Goal: Transaction & Acquisition: Purchase product/service

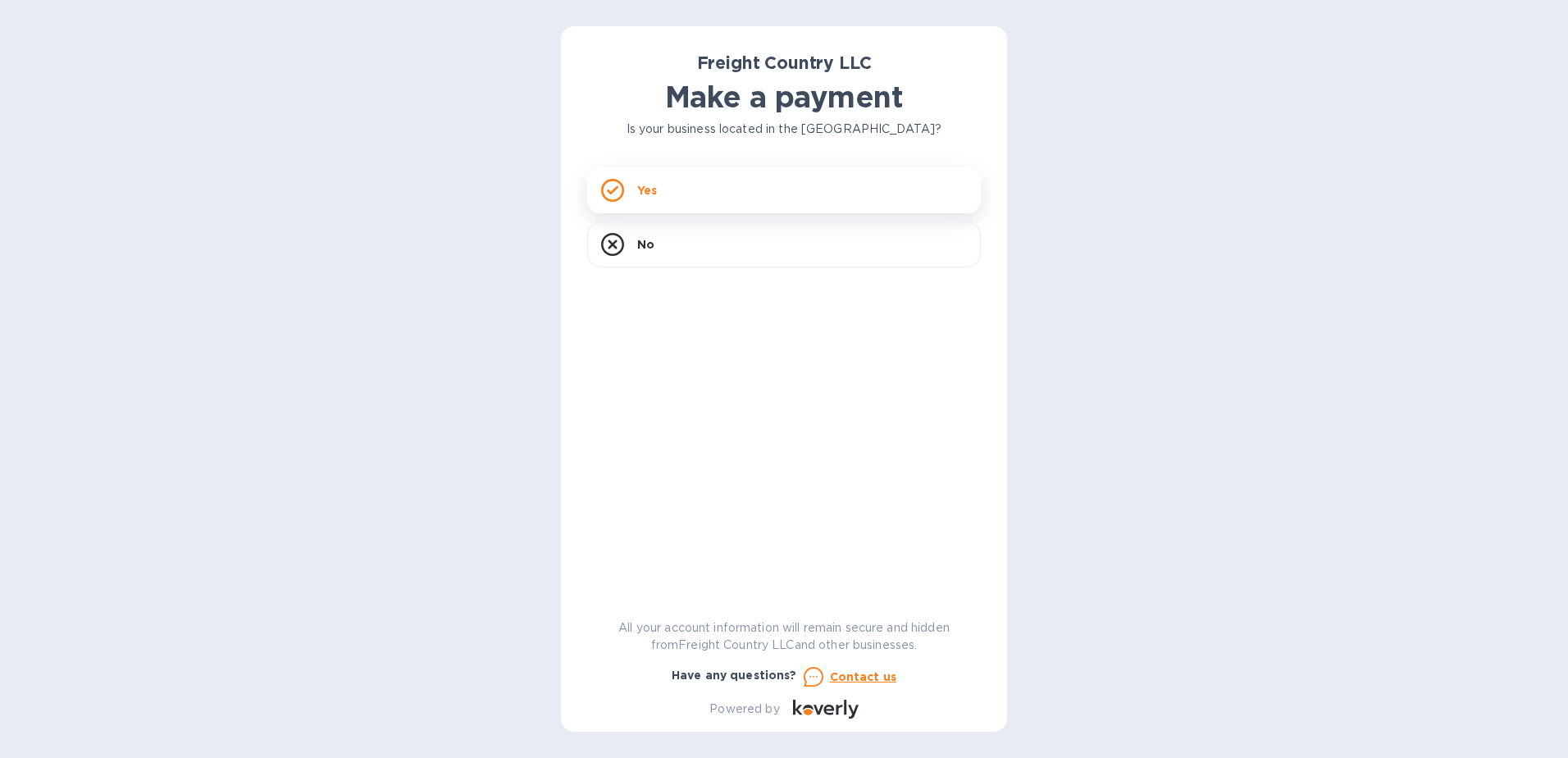
click at [636, 203] on div "Yes" at bounding box center [784, 190] width 393 height 46
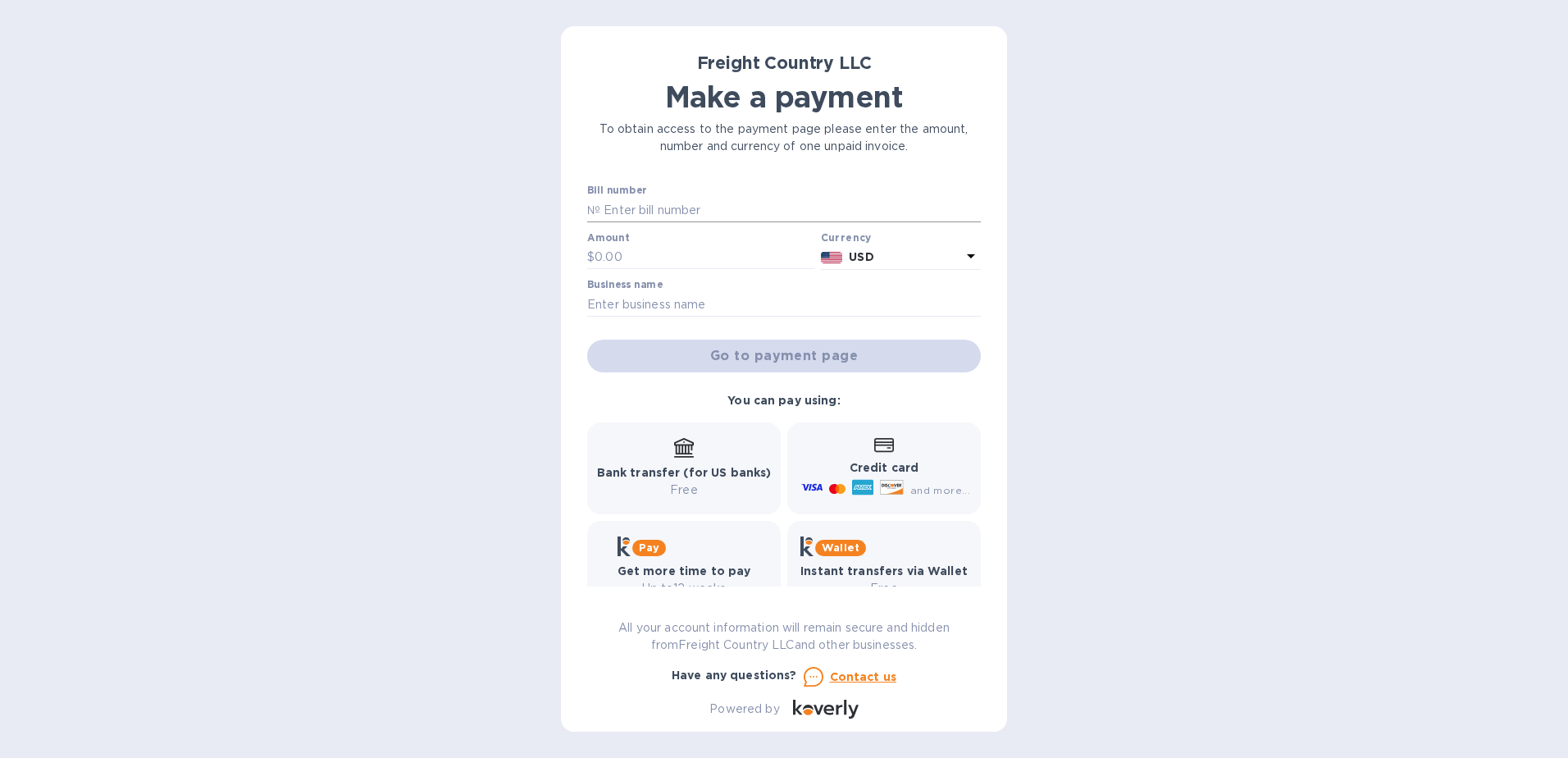
click at [634, 209] on input "text" at bounding box center [790, 209] width 381 height 25
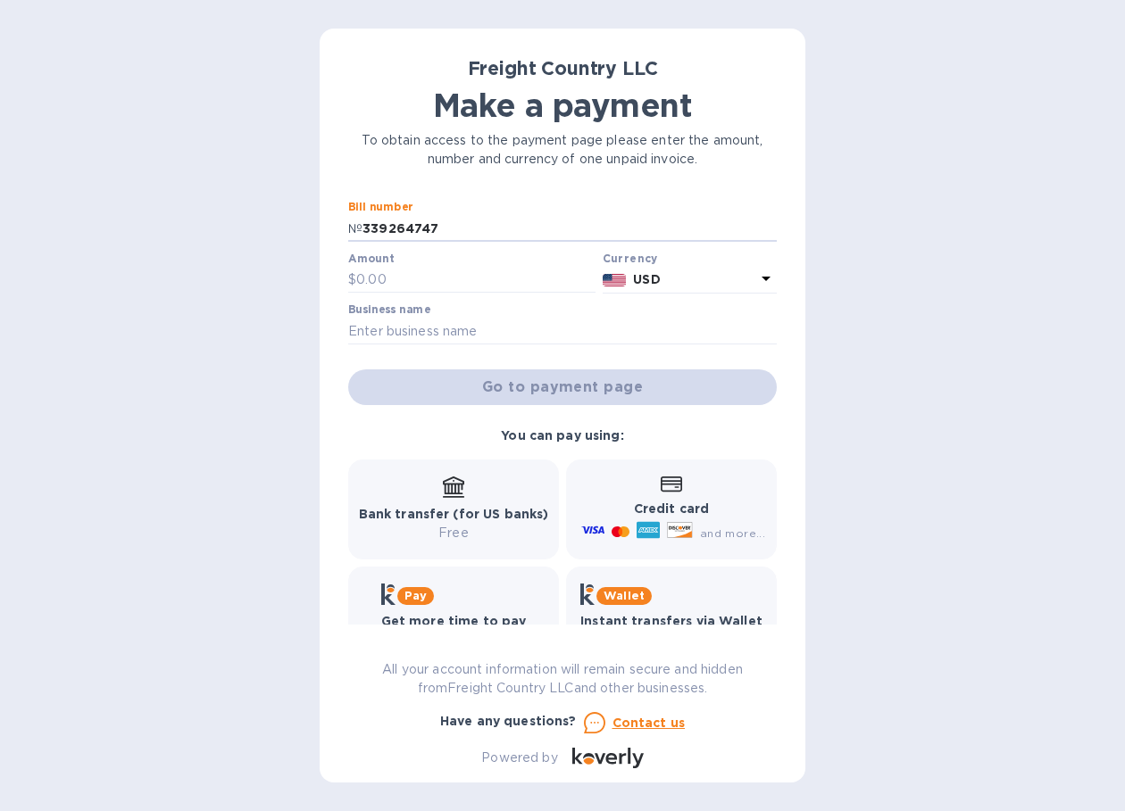
type input "339264747"
click at [435, 255] on div "Amount $" at bounding box center [471, 273] width 247 height 41
click at [425, 286] on input "text" at bounding box center [475, 280] width 239 height 27
type input "600"
click at [431, 331] on input "text" at bounding box center [562, 331] width 428 height 27
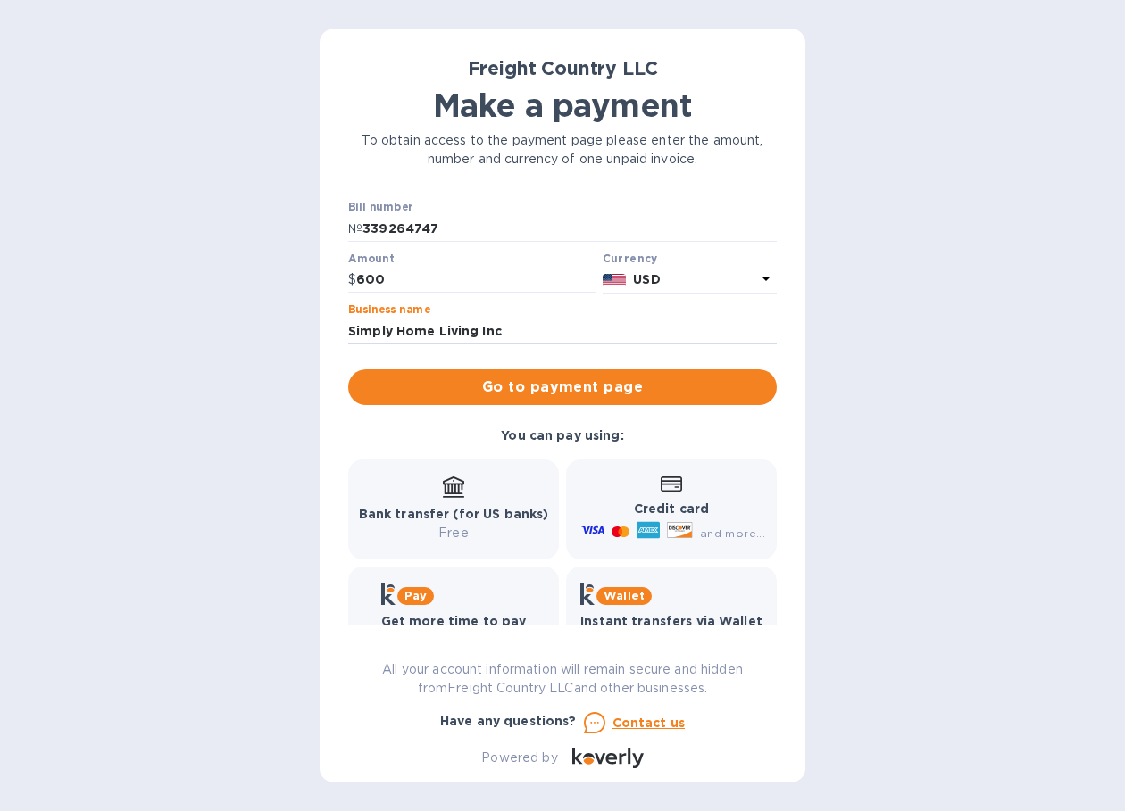
type input "Simply Home Living Inc"
click at [431, 469] on div "Bank transfer (for US banks) Free" at bounding box center [453, 510] width 211 height 100
click at [596, 388] on span "Go to payment page" at bounding box center [562, 387] width 400 height 21
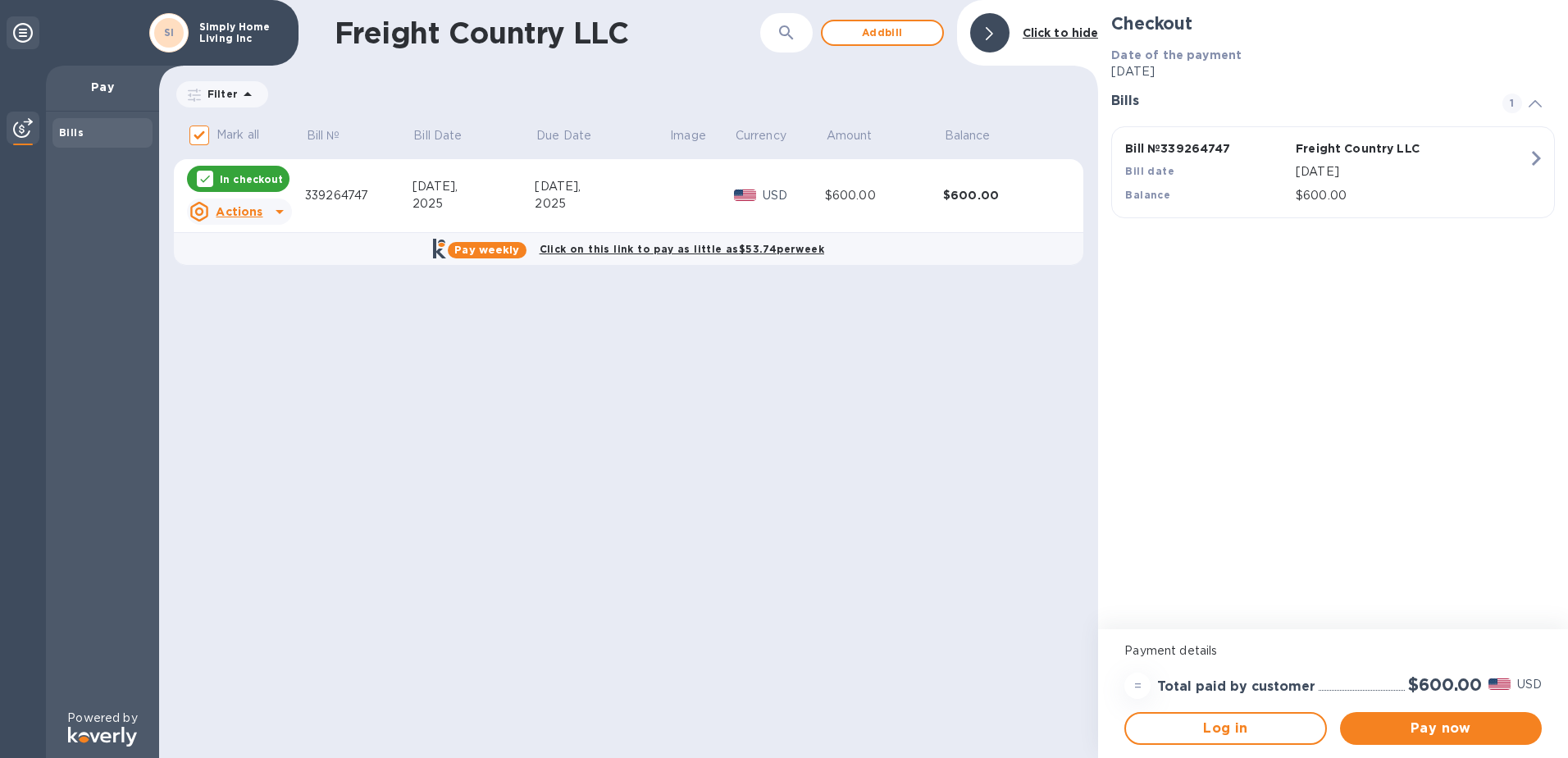
click at [289, 204] on div at bounding box center [279, 211] width 27 height 27
click at [259, 267] on div "Open bill" at bounding box center [260, 279] width 62 height 27
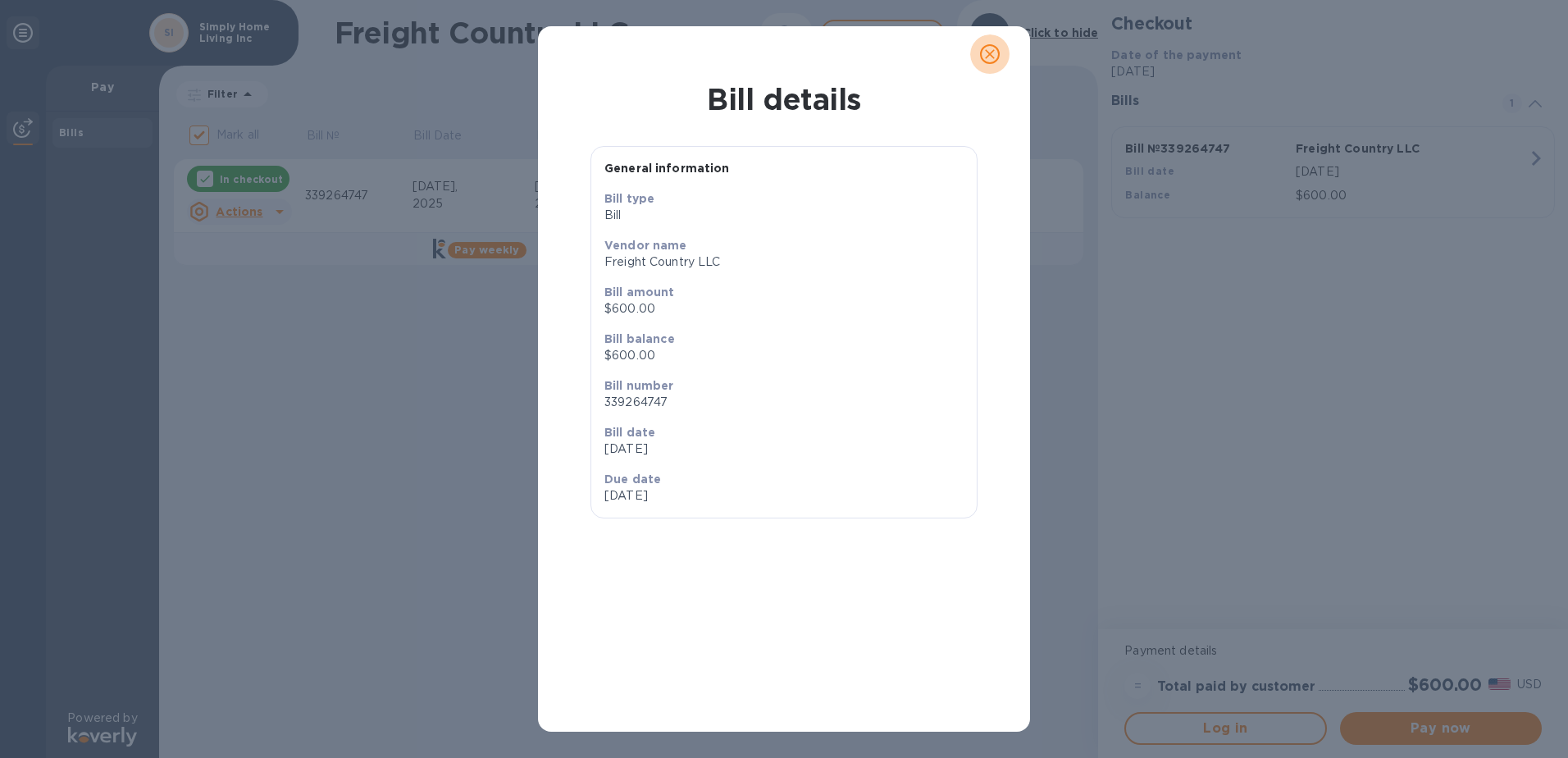
click at [992, 54] on icon "close" at bounding box center [990, 54] width 17 height 17
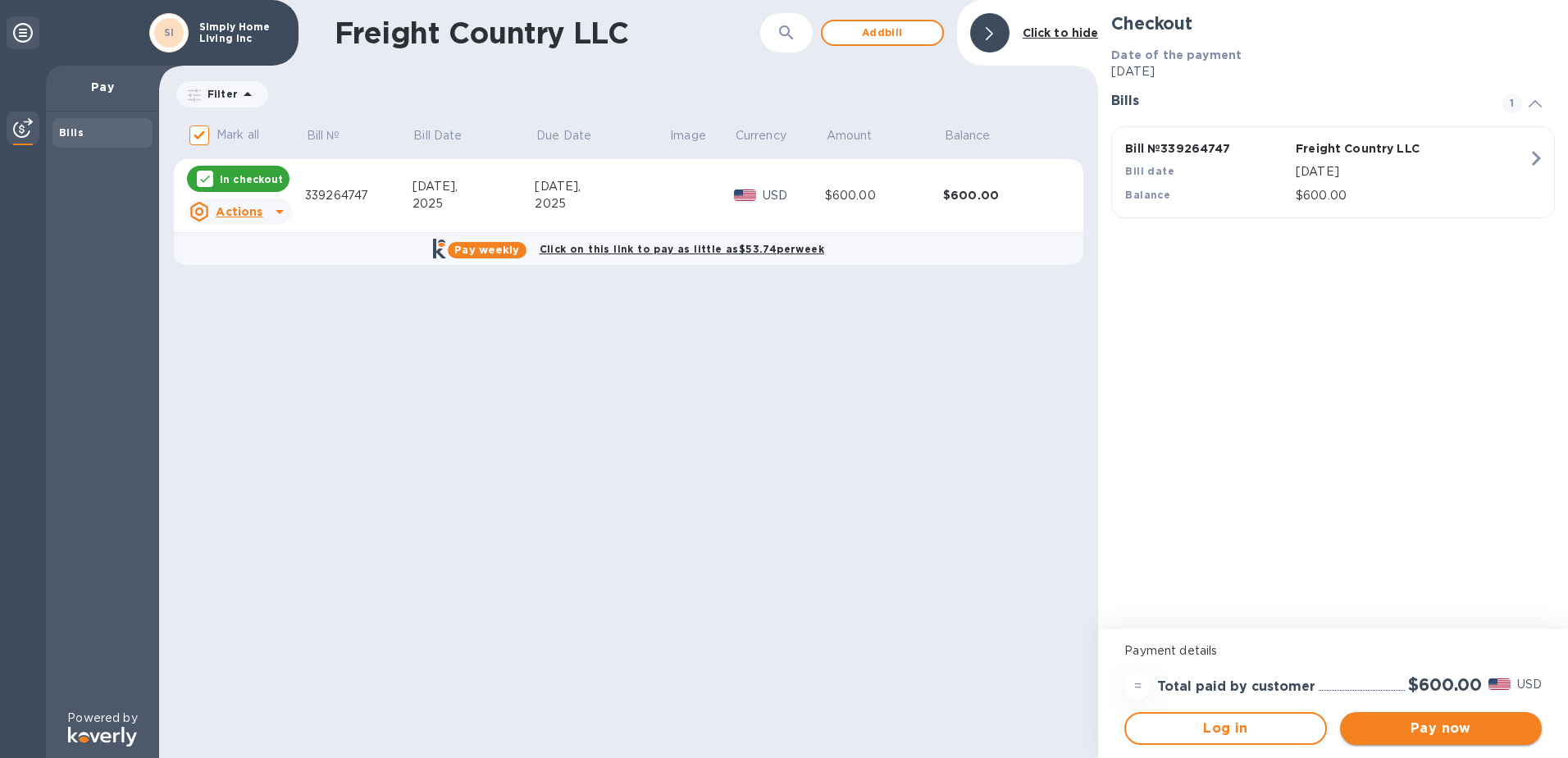
click at [1456, 729] on span "Pay now" at bounding box center [1441, 728] width 176 height 19
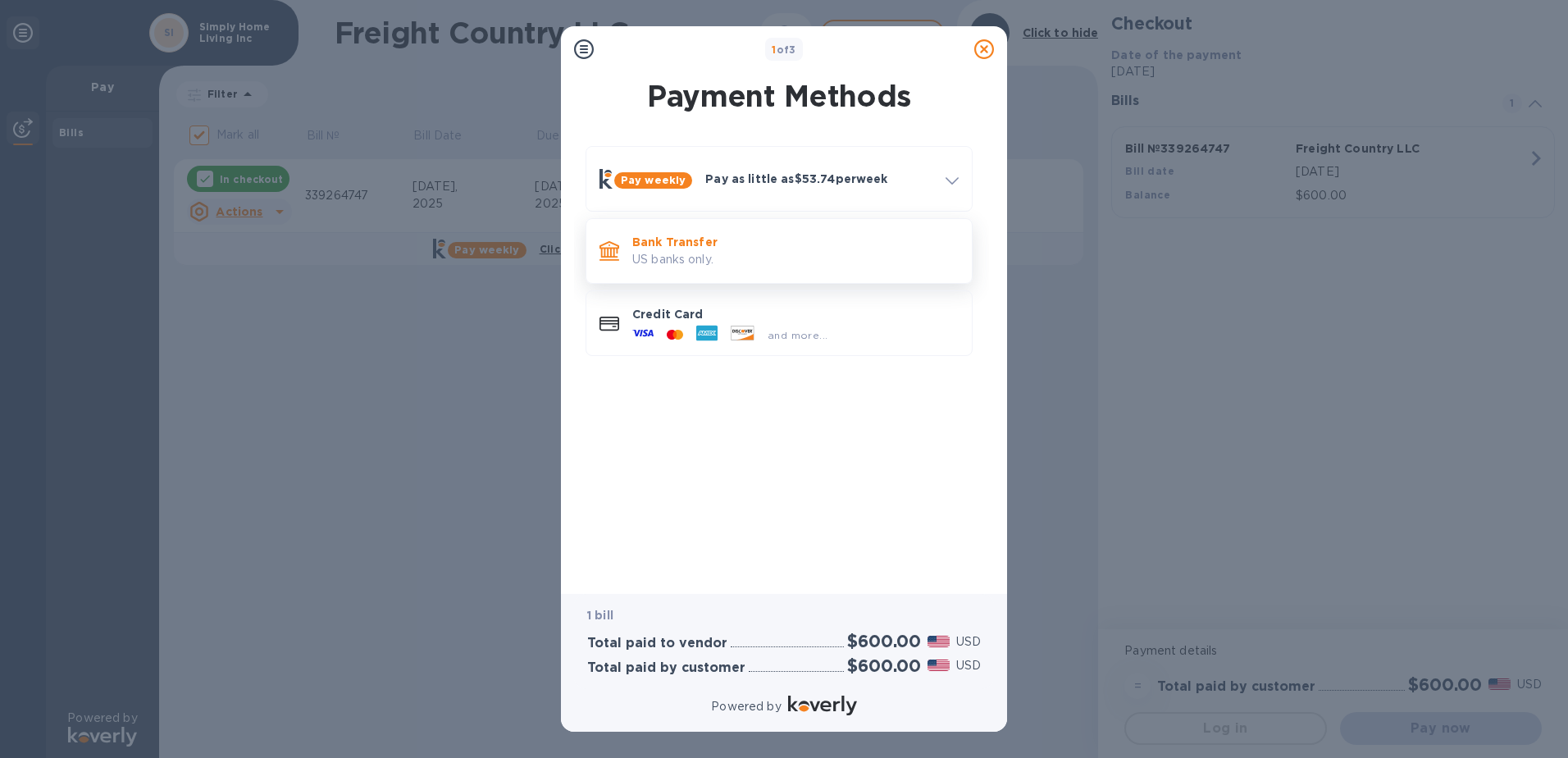
click at [686, 234] on p "Bank Transfer" at bounding box center [795, 242] width 326 height 17
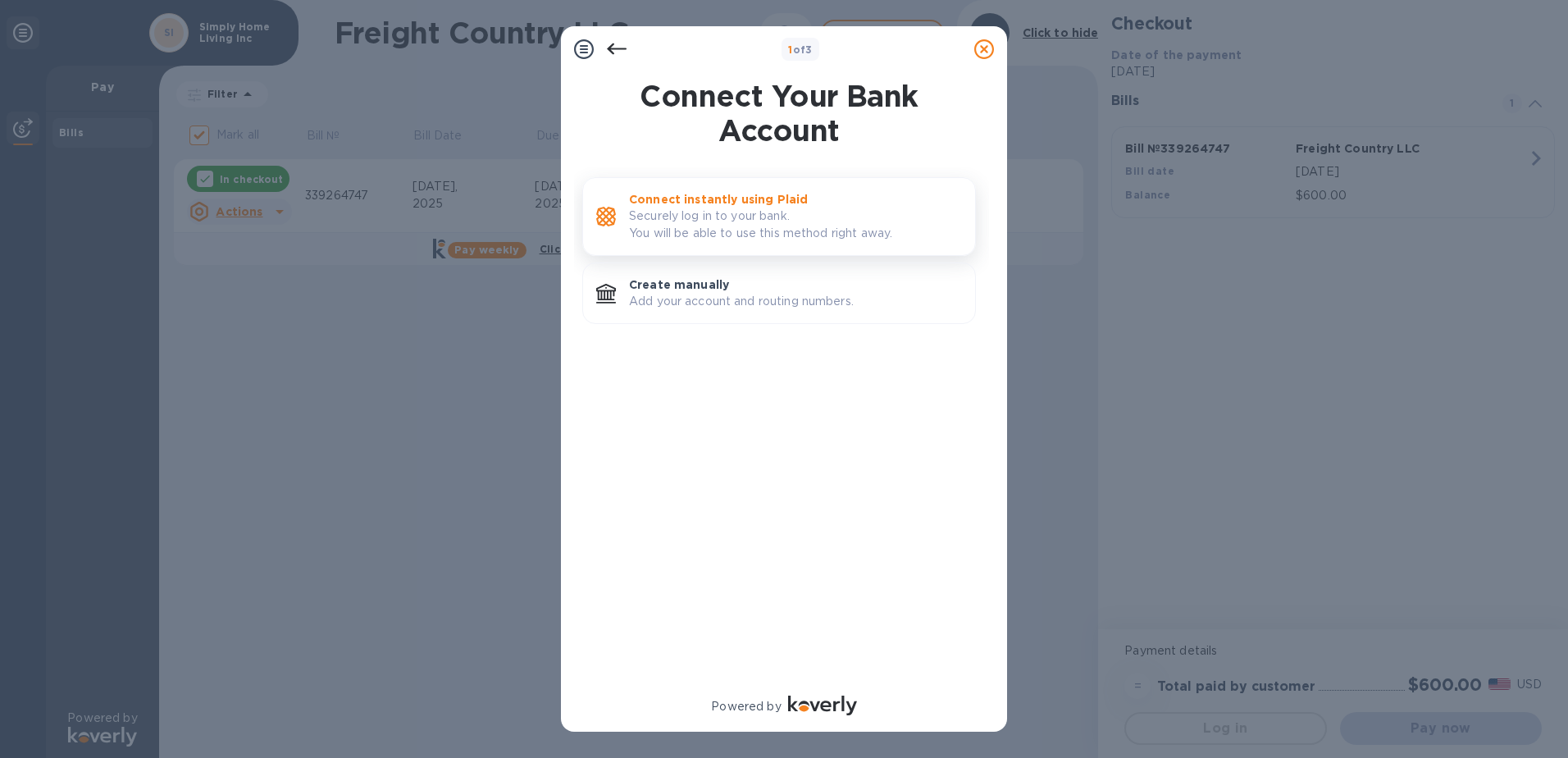
click at [898, 224] on p "Securely log in to your bank. You will be able to use this method right away." at bounding box center [796, 224] width 333 height 34
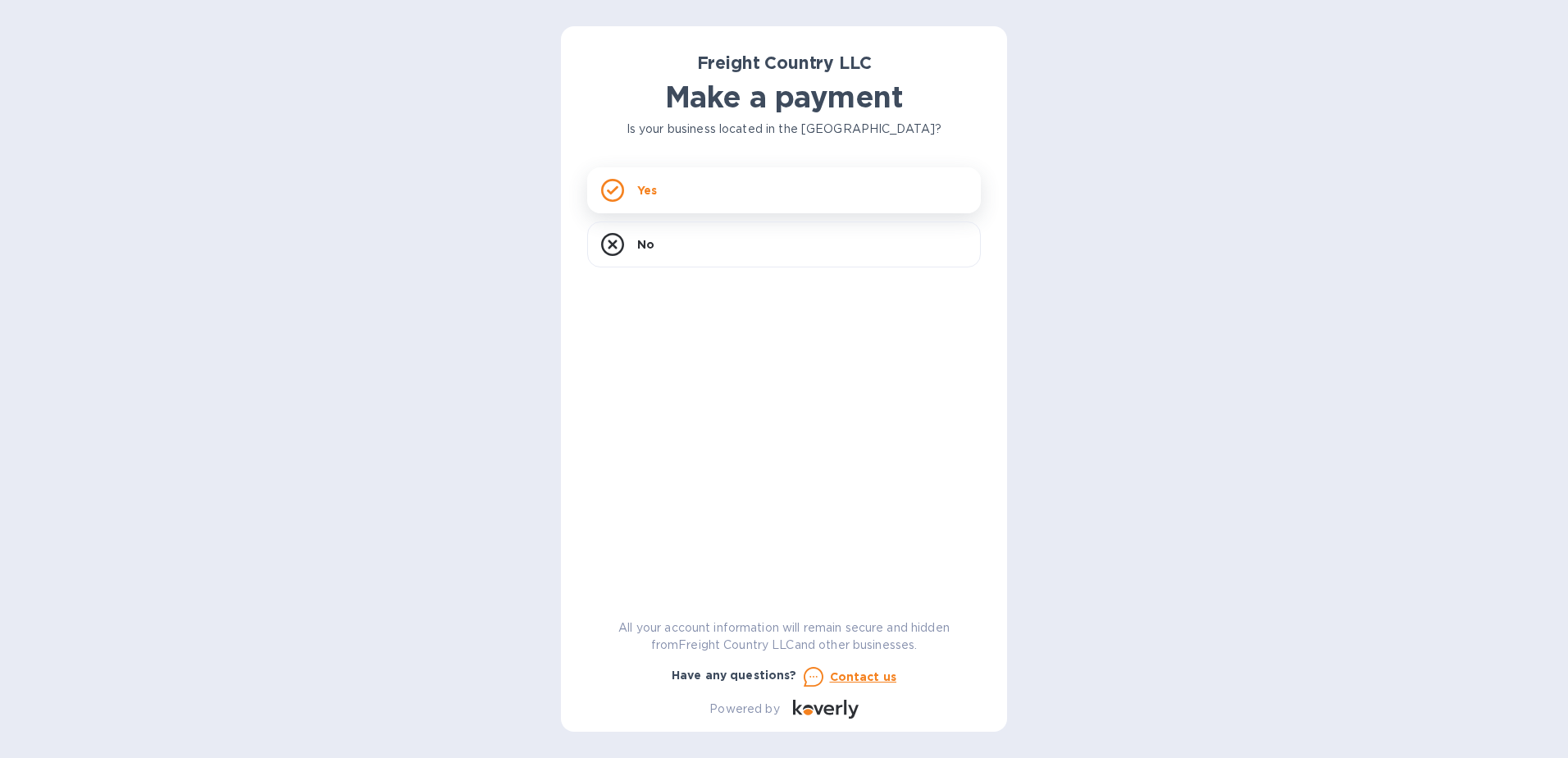
click at [695, 175] on div "Yes" at bounding box center [784, 190] width 393 height 46
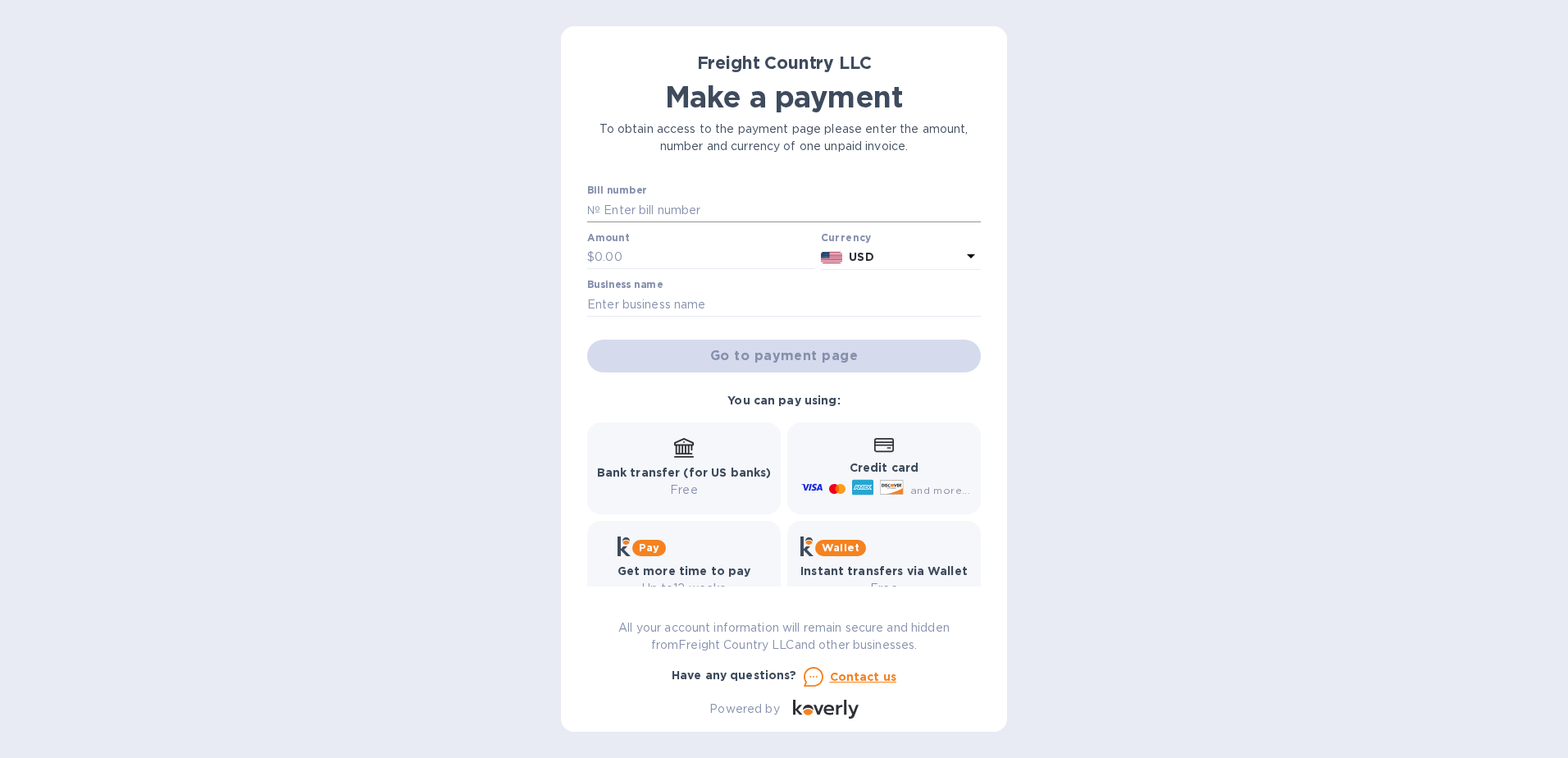
click at [660, 203] on input "text" at bounding box center [790, 209] width 381 height 25
type input "339264747"
click at [634, 256] on input "text" at bounding box center [704, 257] width 220 height 25
type input "600"
click at [662, 301] on input "text" at bounding box center [784, 304] width 393 height 25
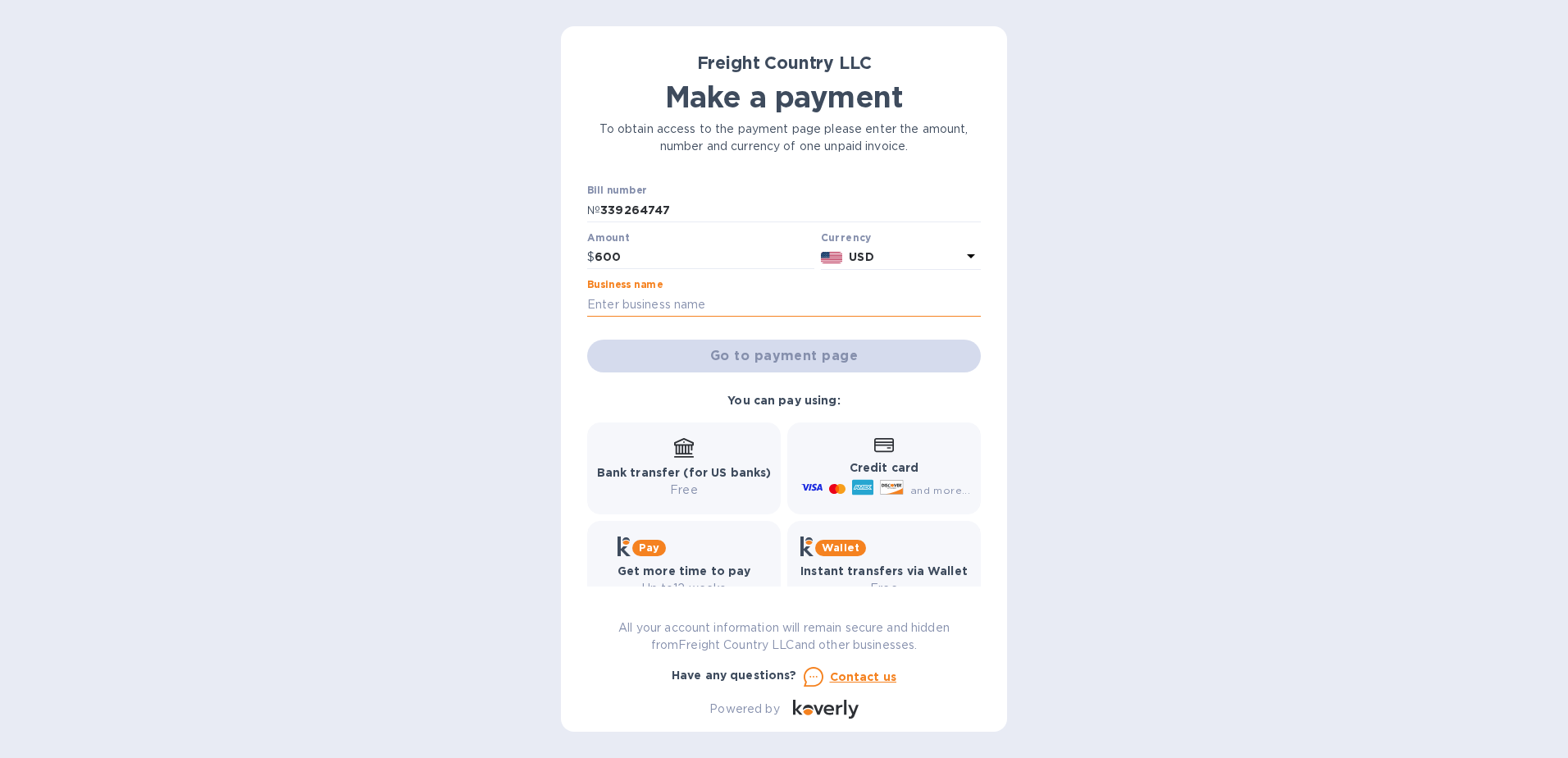
type input "Simply Home Living Inc"
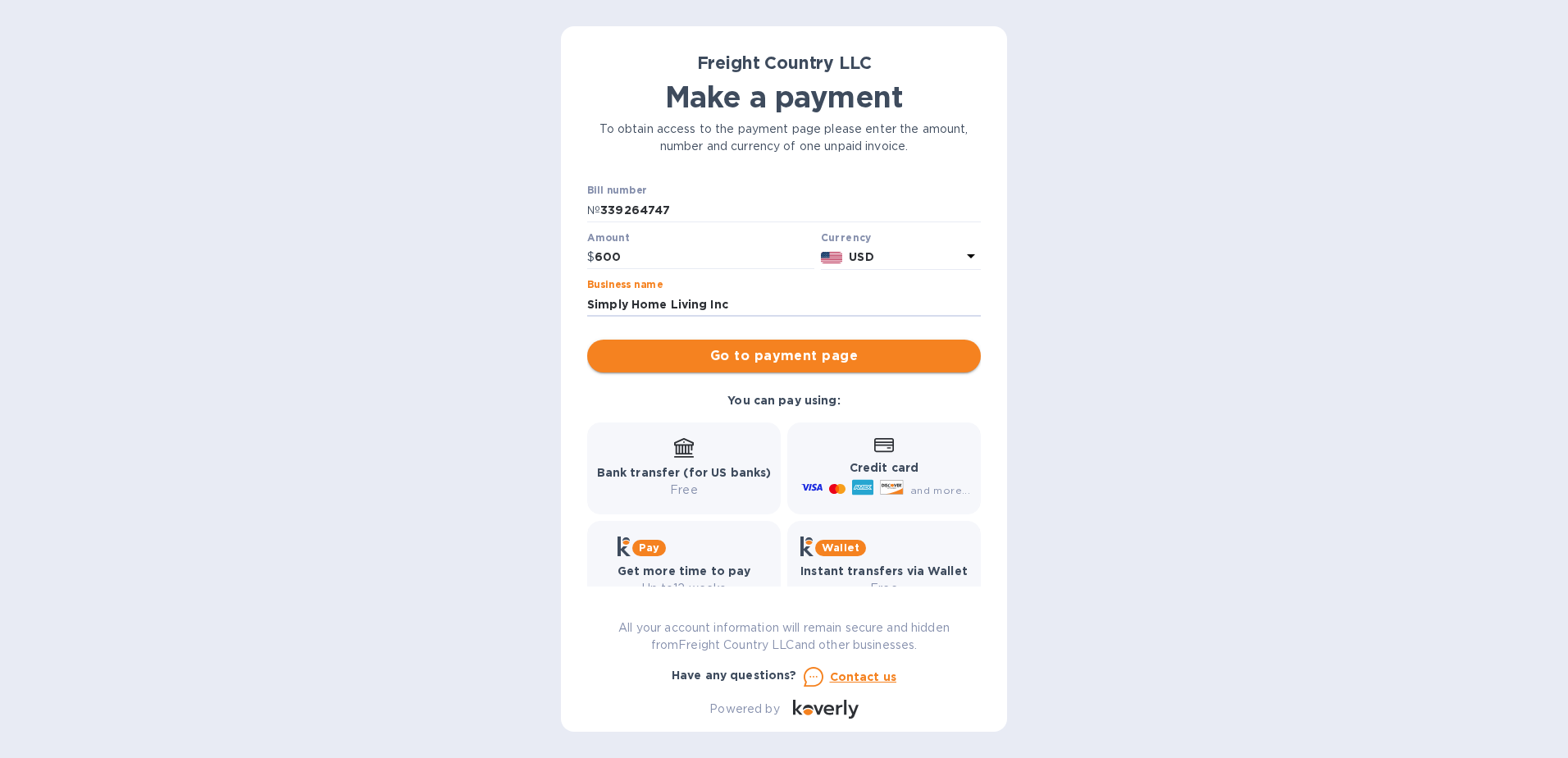
click at [812, 367] on button "Go to payment page" at bounding box center [784, 356] width 393 height 33
